Goal: Information Seeking & Learning: Learn about a topic

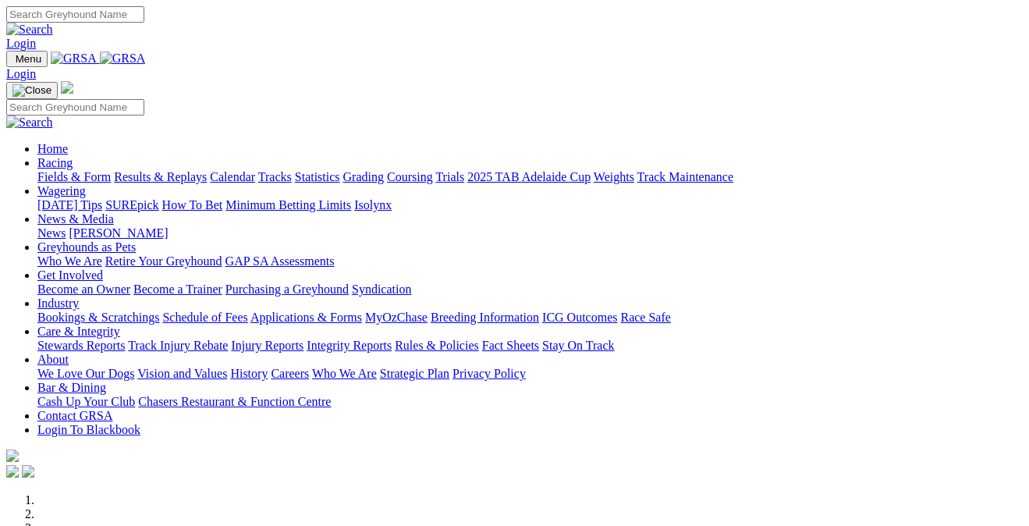
click at [73, 156] on link "Racing" at bounding box center [54, 162] width 35 height 13
click at [80, 170] on link "Fields & Form" at bounding box center [73, 176] width 73 height 13
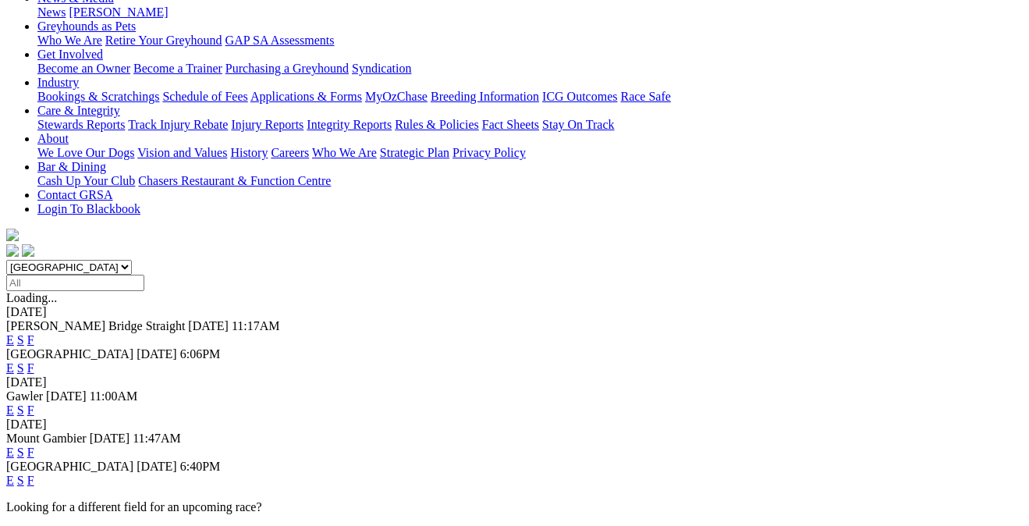
scroll to position [250, 0]
click at [34, 402] on link "F" at bounding box center [30, 408] width 7 height 13
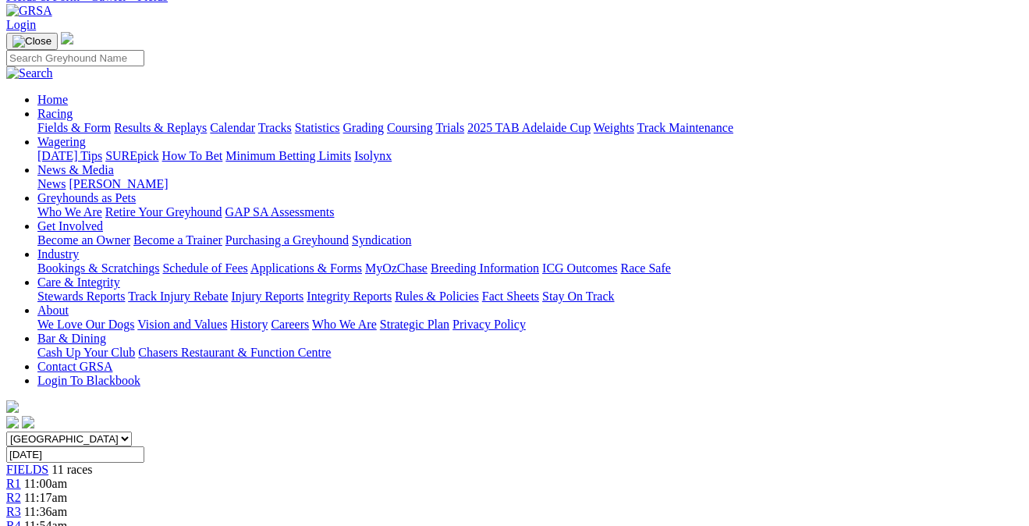
scroll to position [-2, 0]
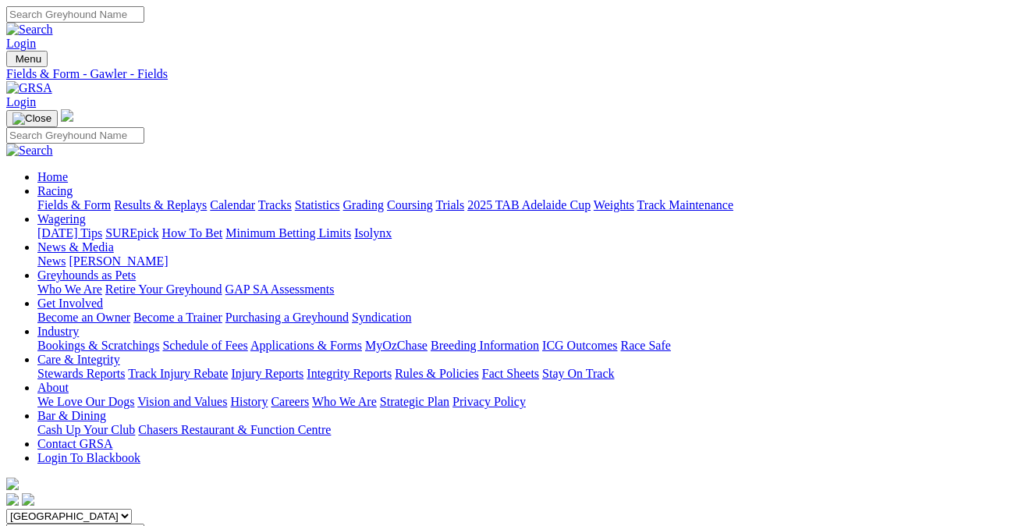
click at [46, 198] on link "Fields & Form" at bounding box center [73, 204] width 73 height 13
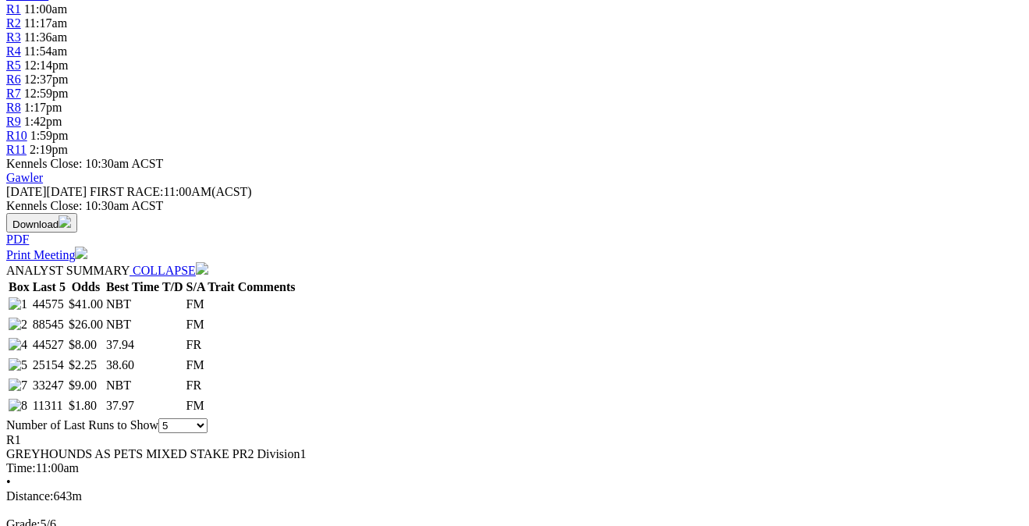
scroll to position [605, 0]
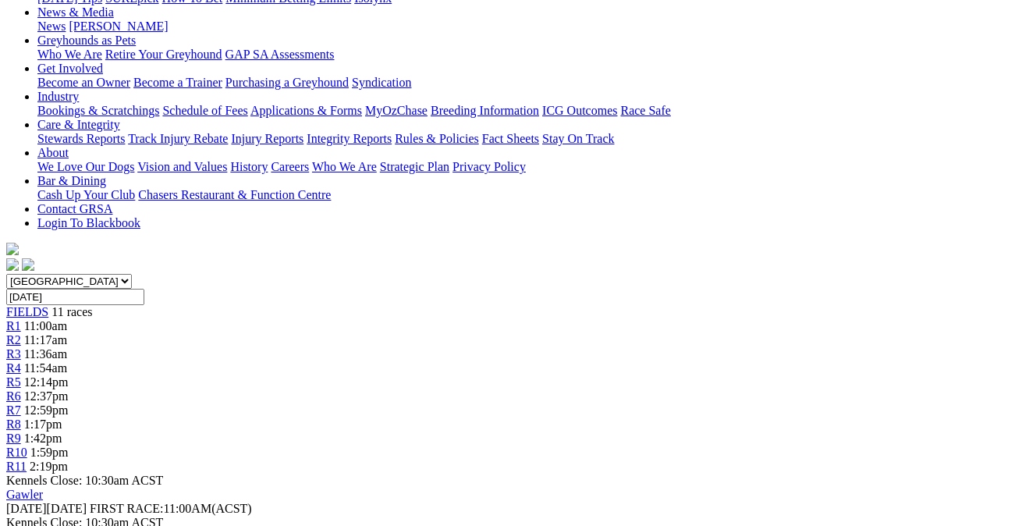
scroll to position [234, 0]
click at [69, 404] on span "12:59pm" at bounding box center [46, 410] width 44 height 13
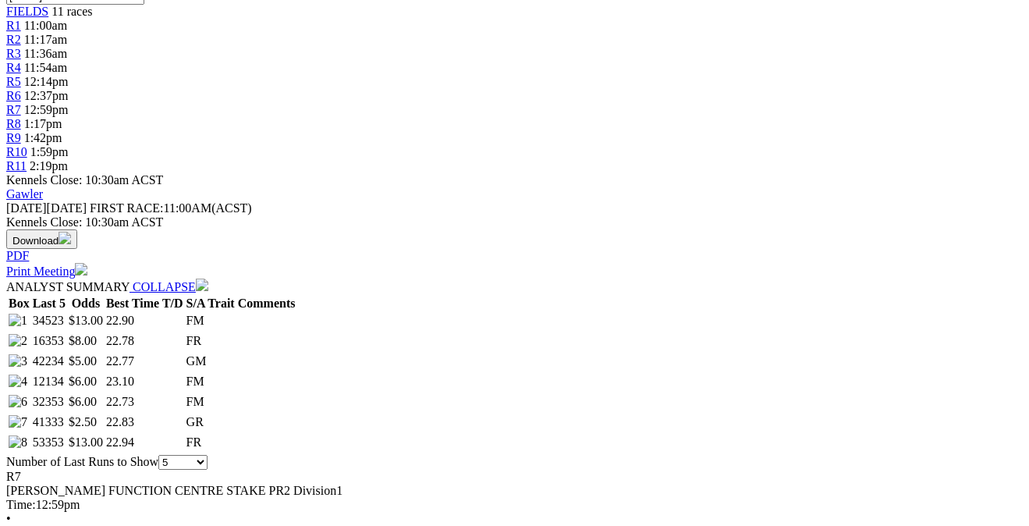
scroll to position [536, 0]
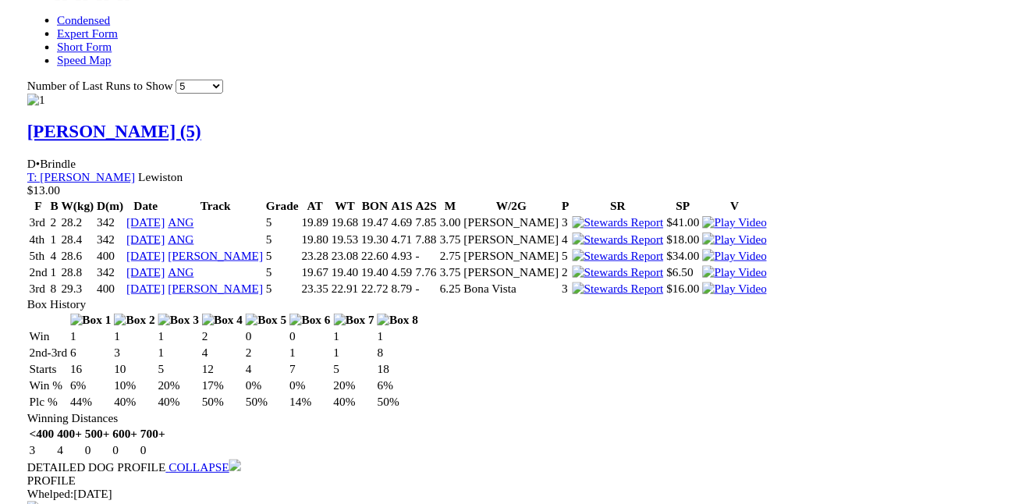
scroll to position [1329, 0]
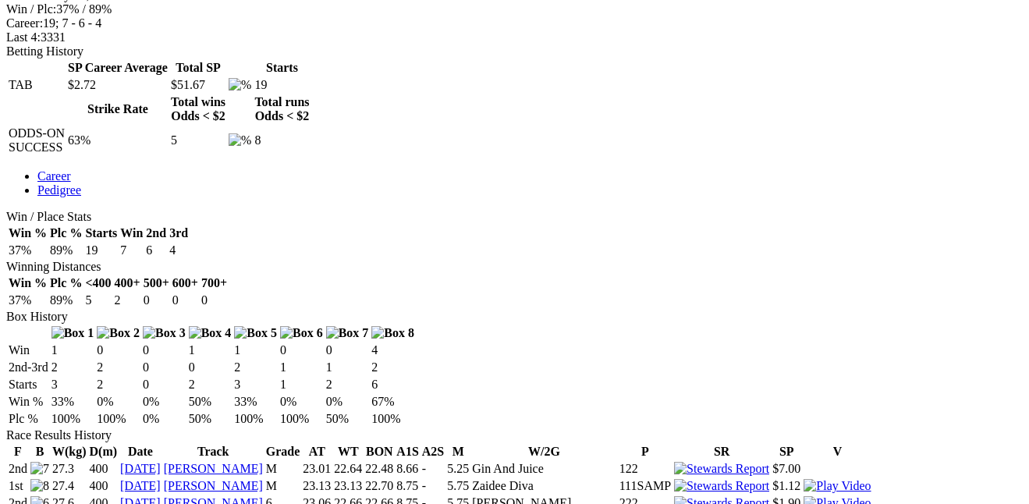
scroll to position [727, 0]
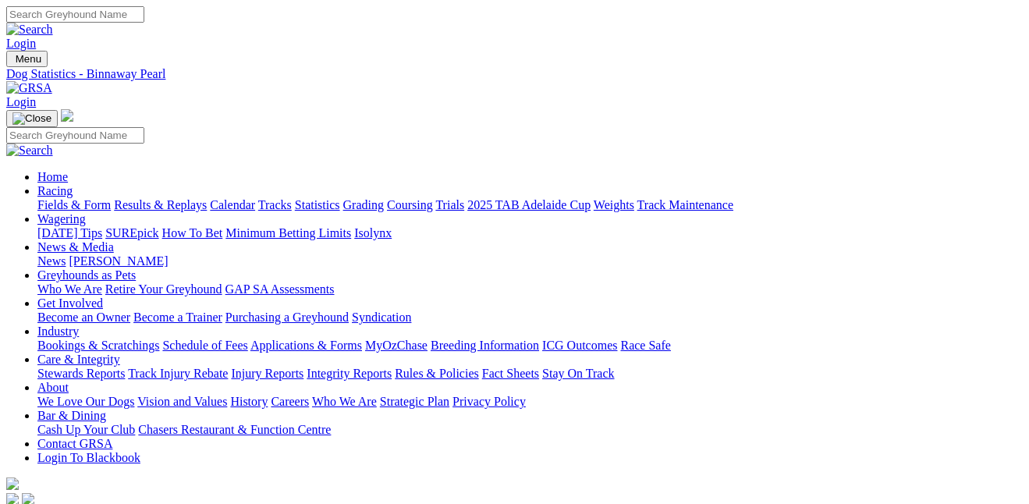
scroll to position [0, 0]
click at [157, 339] on link "Bookings & Scratchings" at bounding box center [98, 345] width 122 height 13
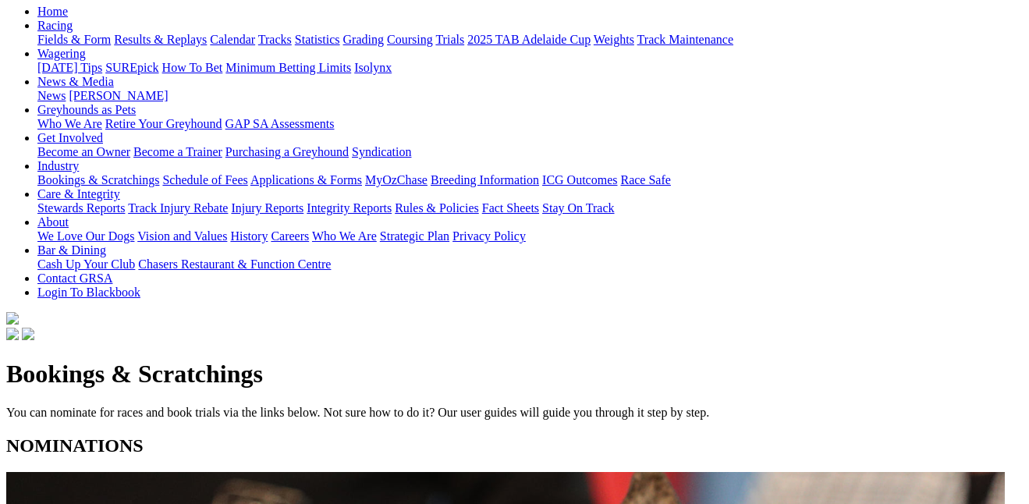
scroll to position [176, 0]
